Goal: Task Accomplishment & Management: Use online tool/utility

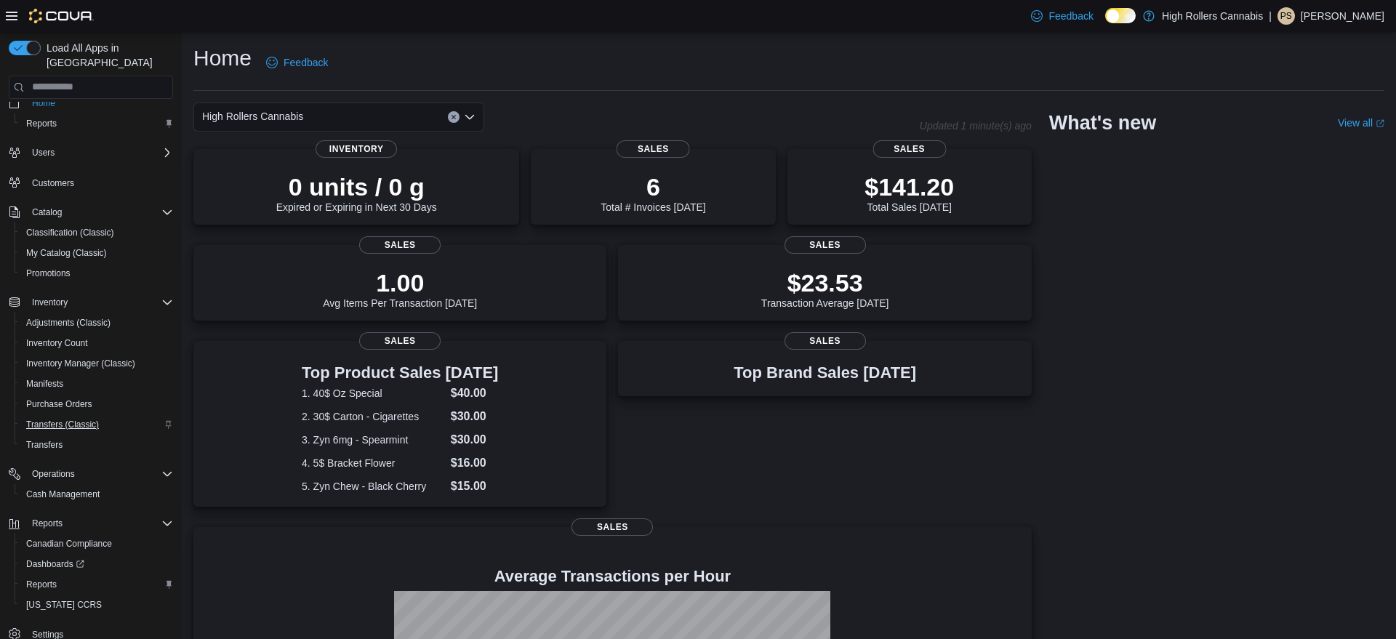
scroll to position [28, 0]
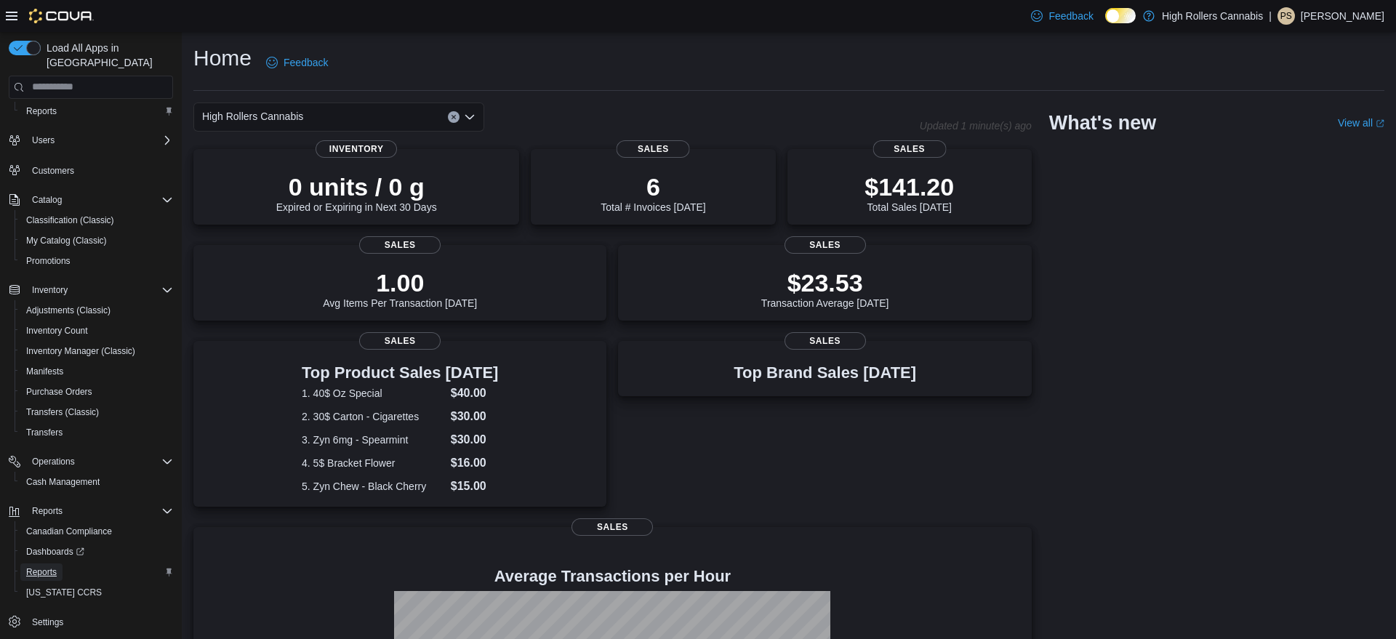
click at [52, 566] on span "Reports" at bounding box center [41, 572] width 31 height 12
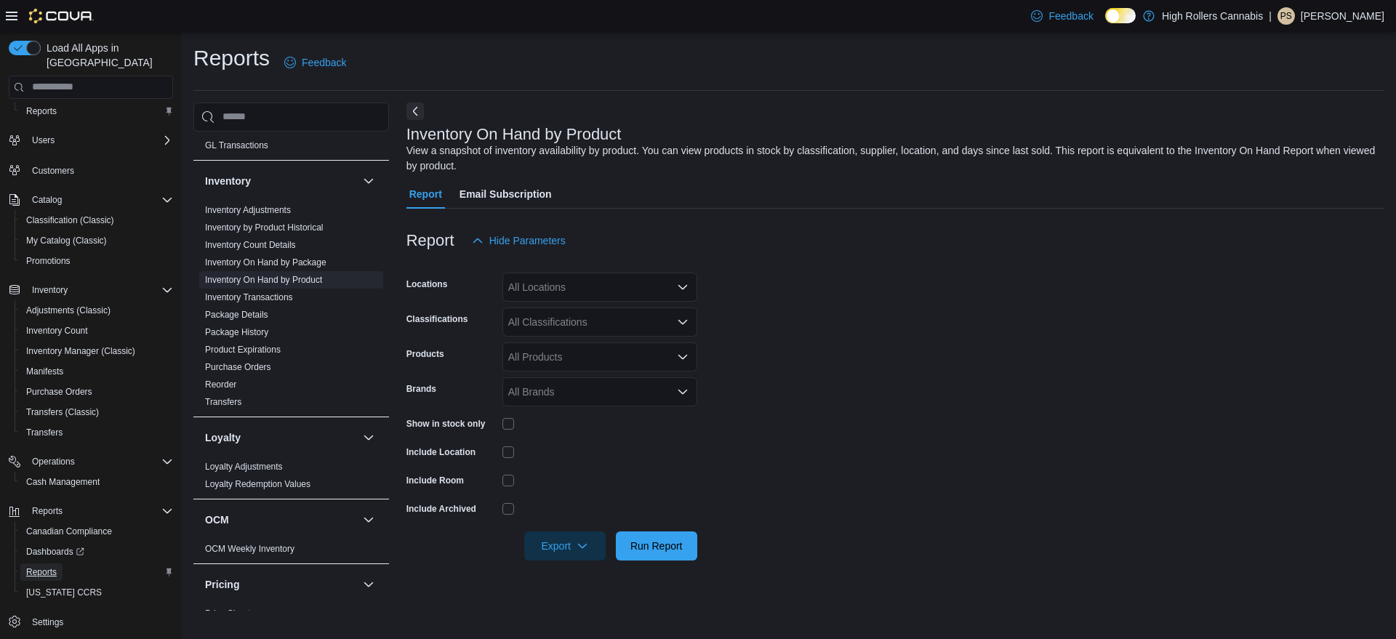
scroll to position [294, 0]
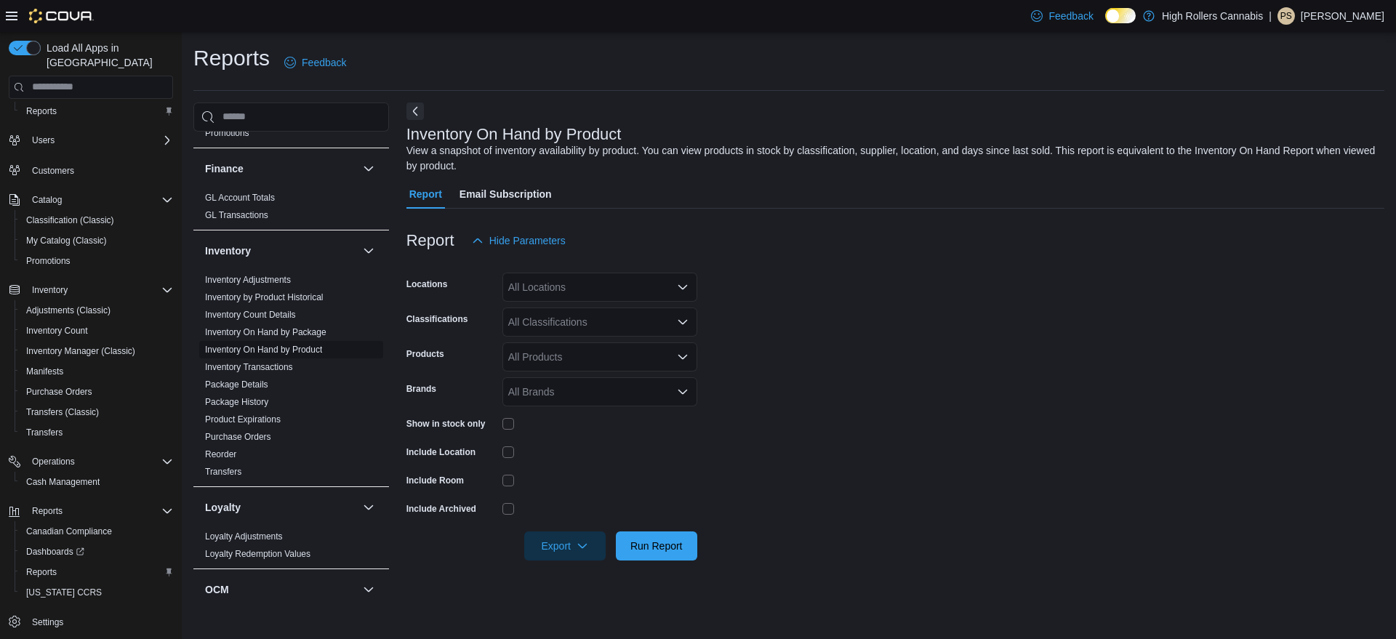
click at [263, 350] on link "Inventory On Hand by Product" at bounding box center [263, 350] width 117 height 10
click at [676, 289] on div "All Locations" at bounding box center [599, 287] width 195 height 29
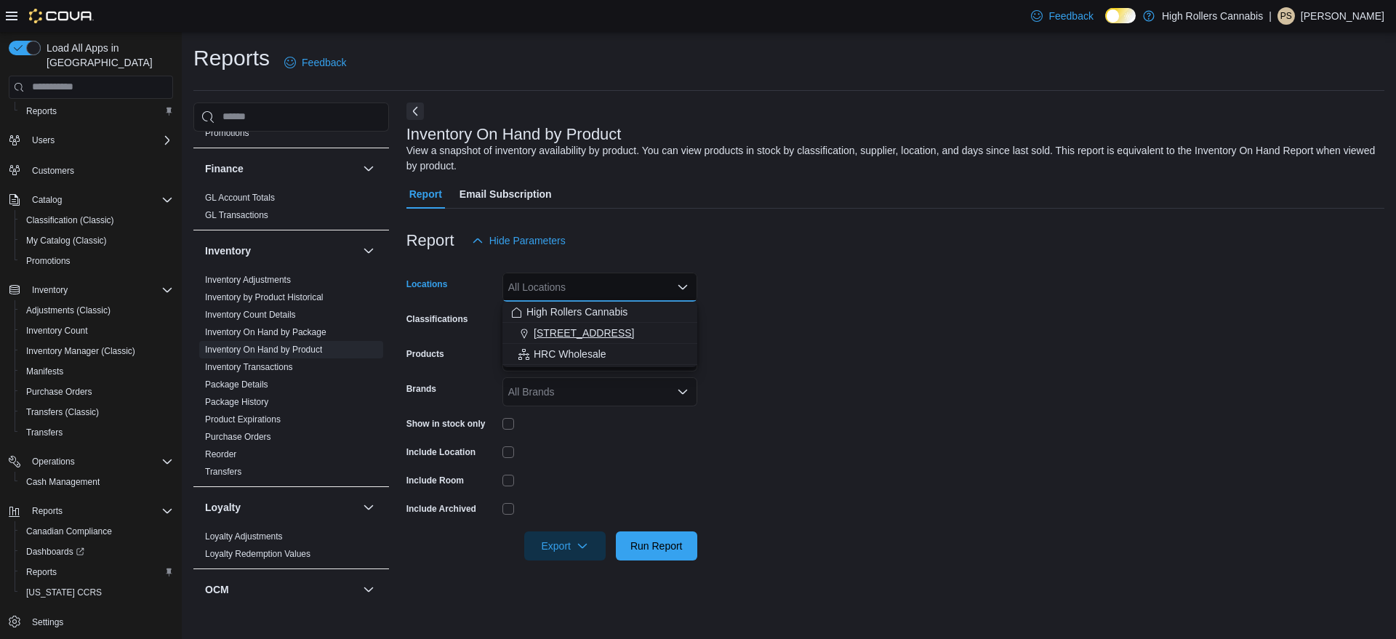
click at [556, 339] on span "36 Big Cove Rd." at bounding box center [584, 333] width 100 height 15
click at [790, 346] on form "Locations 36 Big Cove Rd. Combo box. Selected. 36 Big Cove Rd.. Press Backspace…" at bounding box center [895, 407] width 978 height 305
click at [676, 323] on div "All Classifications" at bounding box center [599, 322] width 195 height 29
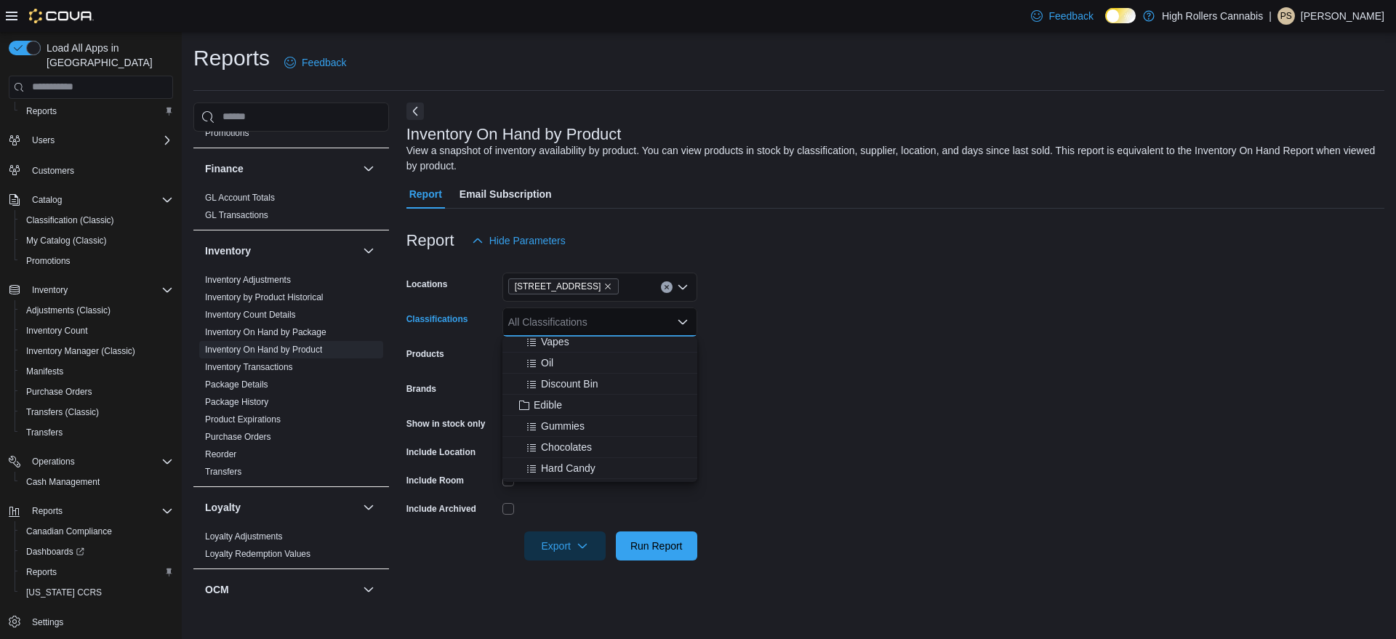
scroll to position [349, 0]
click at [574, 358] on span "Gummies" at bounding box center [563, 356] width 44 height 15
click at [812, 403] on form "Locations 36 Big Cove Rd. Classifications Gummies Combo box. Selected. Gummies.…" at bounding box center [895, 407] width 978 height 305
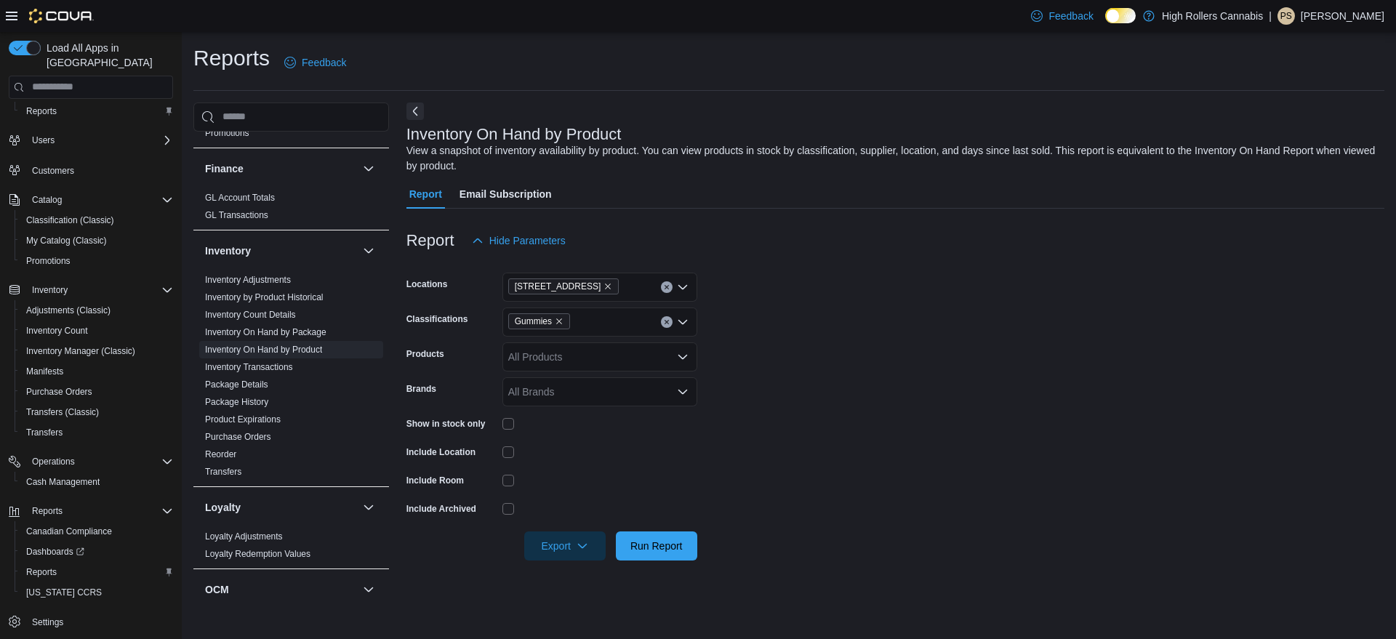
click at [685, 361] on icon "Open list of options" at bounding box center [683, 357] width 12 height 12
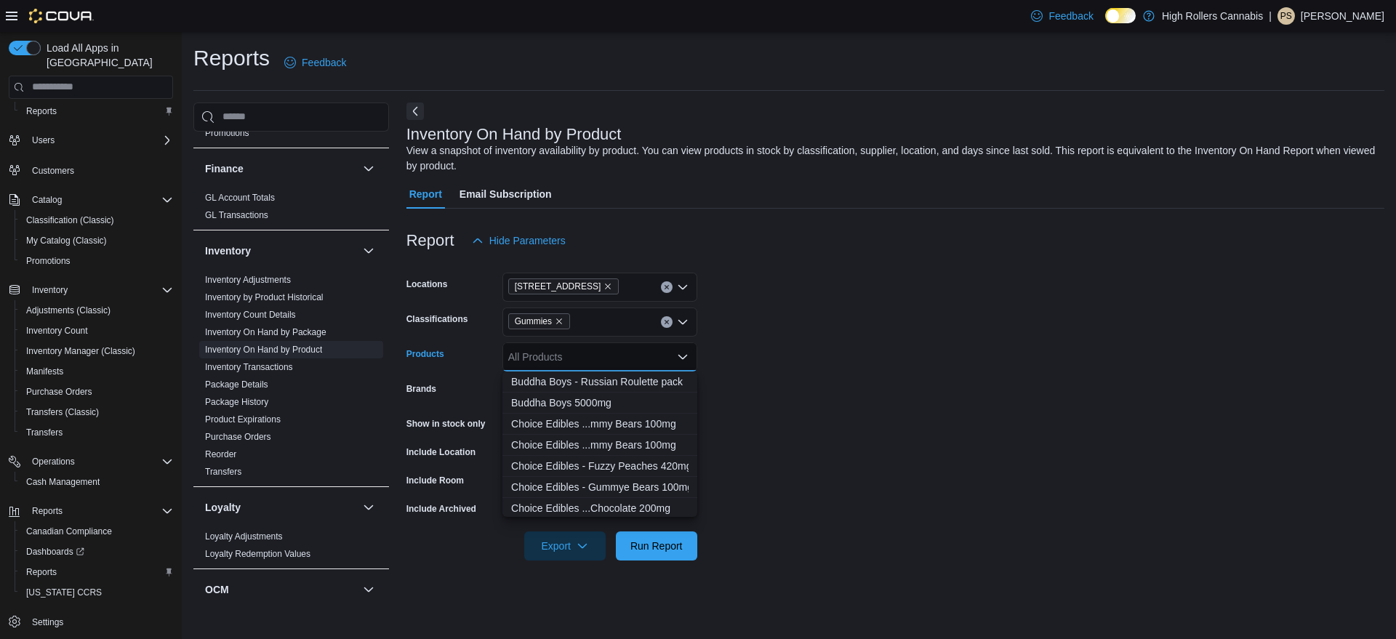
click at [803, 366] on form "Locations 36 Big Cove Rd. Classifications Gummies Products All Products Combo b…" at bounding box center [895, 407] width 978 height 305
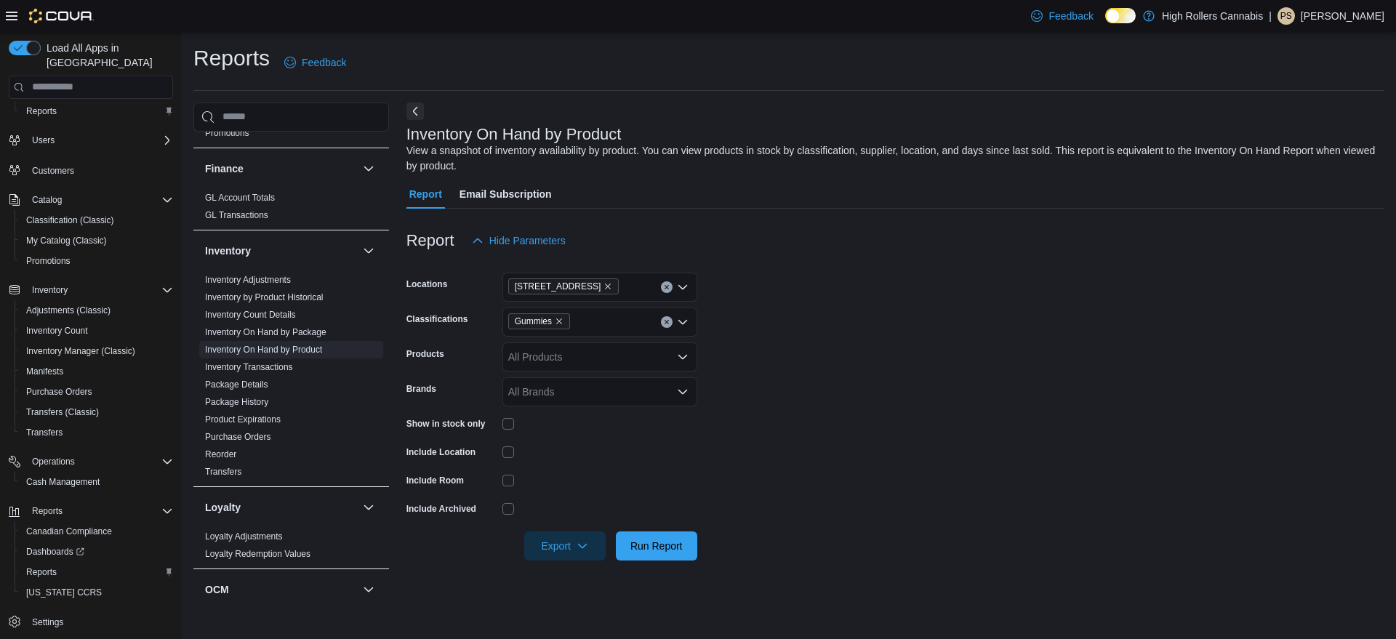
click at [678, 393] on icon "Open list of options" at bounding box center [683, 392] width 12 height 12
click at [766, 409] on form "Locations 36 Big Cove Rd. Classifications Gummies Products All Products Brands …" at bounding box center [895, 407] width 978 height 305
click at [663, 548] on span "Run Report" at bounding box center [656, 545] width 52 height 15
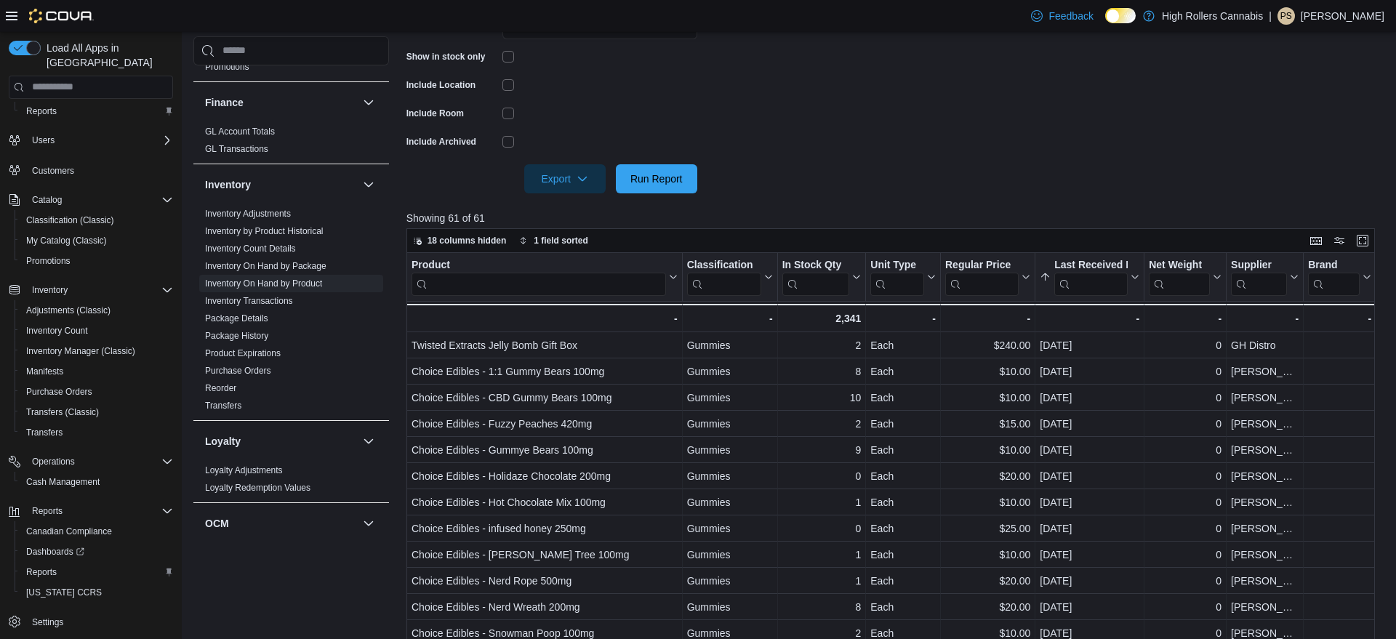
scroll to position [371, 0]
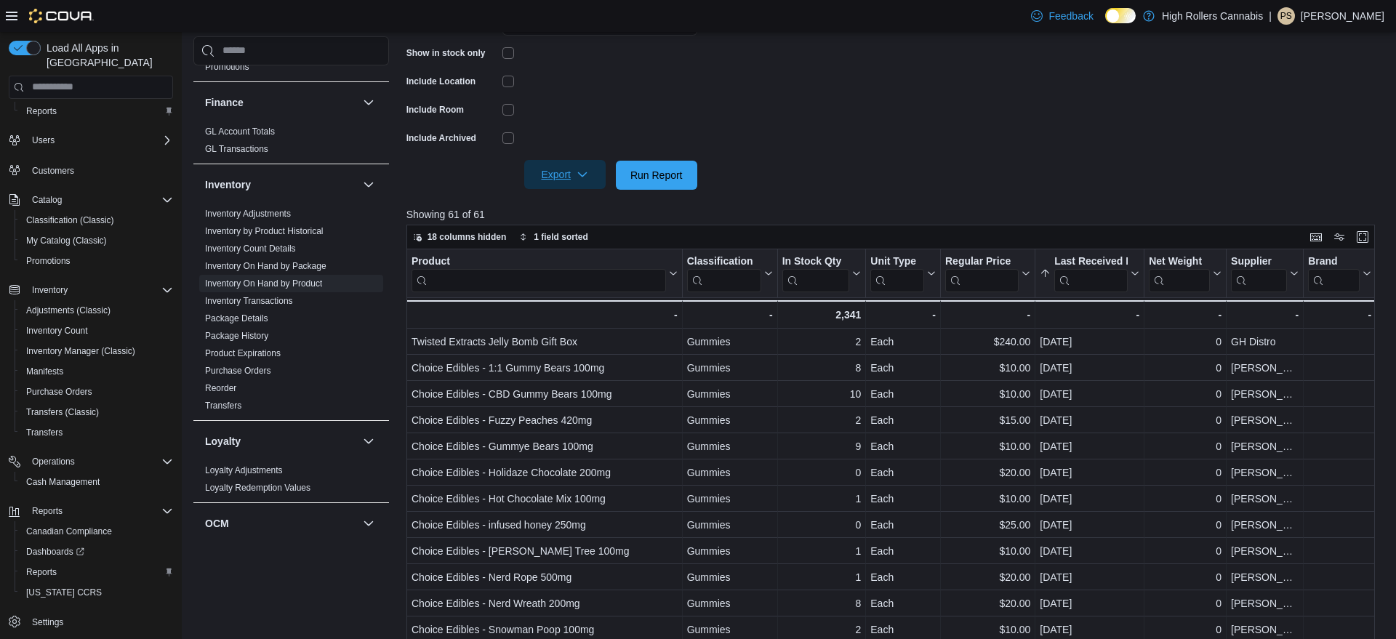
click at [563, 172] on span "Export" at bounding box center [565, 174] width 64 height 29
click at [582, 209] on span "Export to Excel" at bounding box center [566, 204] width 65 height 12
